Goal: Task Accomplishment & Management: Manage account settings

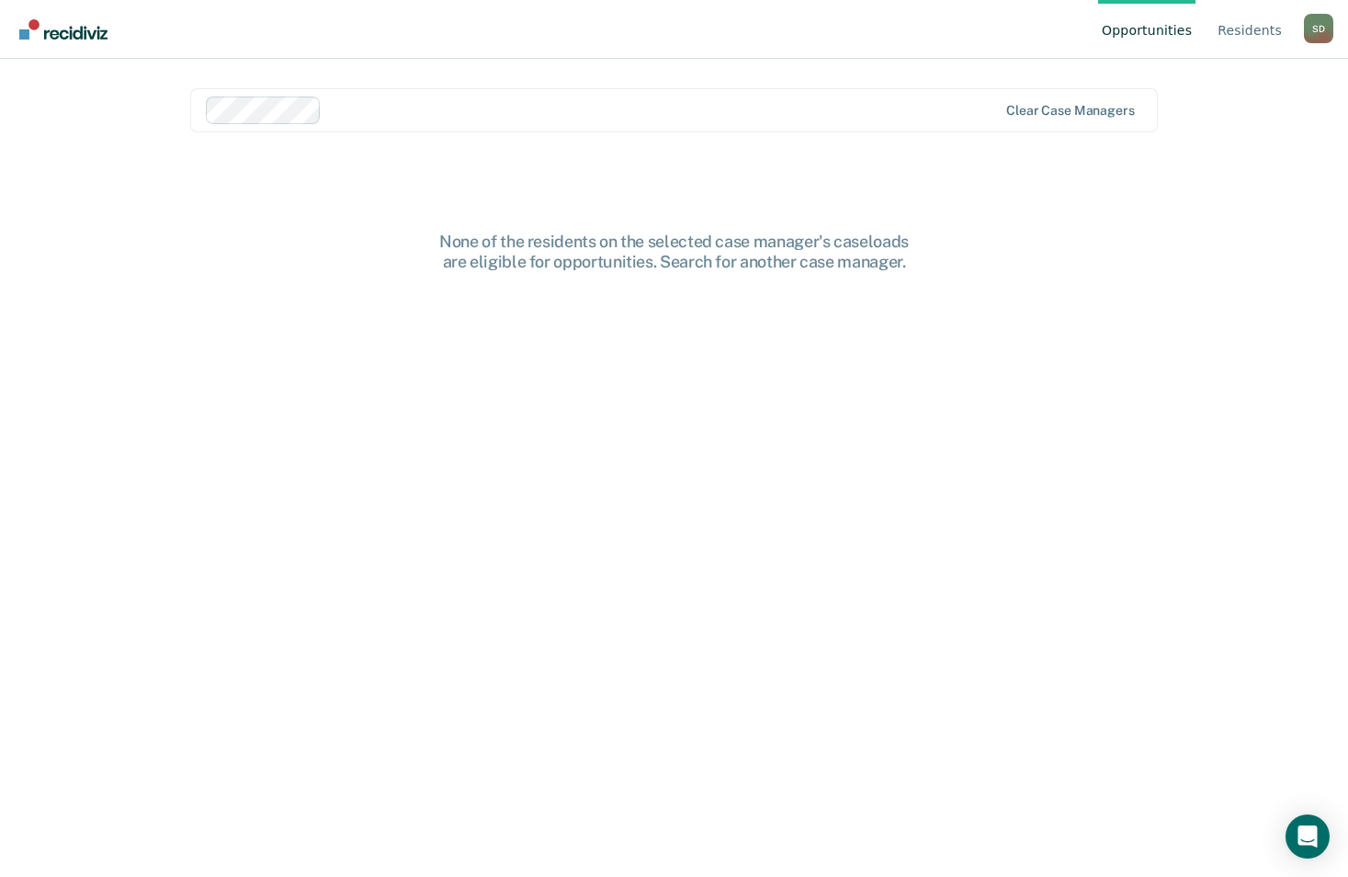
click at [1322, 29] on div "S D" at bounding box center [1318, 28] width 29 height 29
click at [1210, 137] on link "Log Out" at bounding box center [1245, 145] width 119 height 16
